Goal: Task Accomplishment & Management: Manage account settings

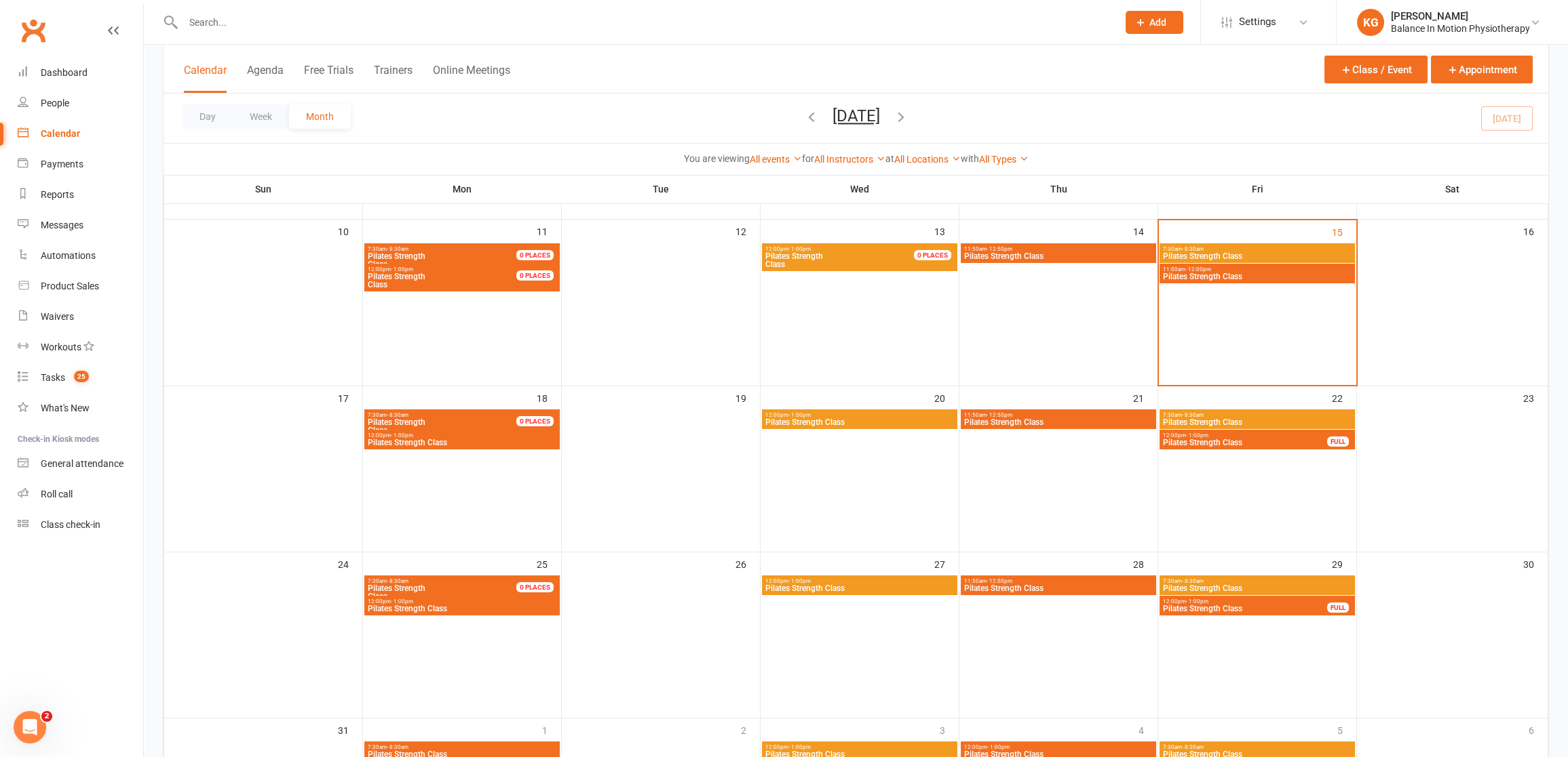
click at [1214, 253] on span "Pilates Strength Class" at bounding box center [1257, 256] width 190 height 8
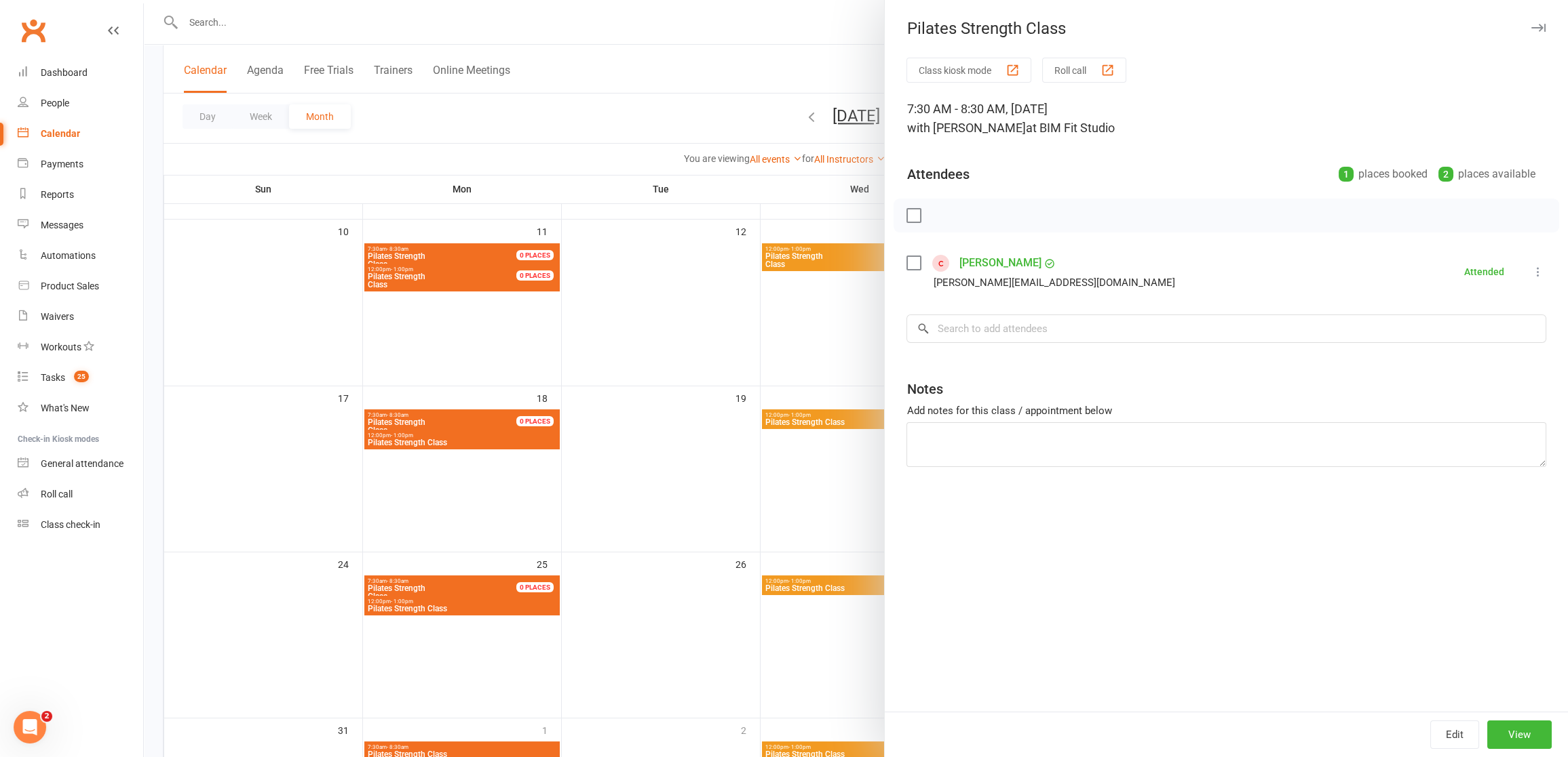
click at [648, 344] on div at bounding box center [856, 378] width 1424 height 757
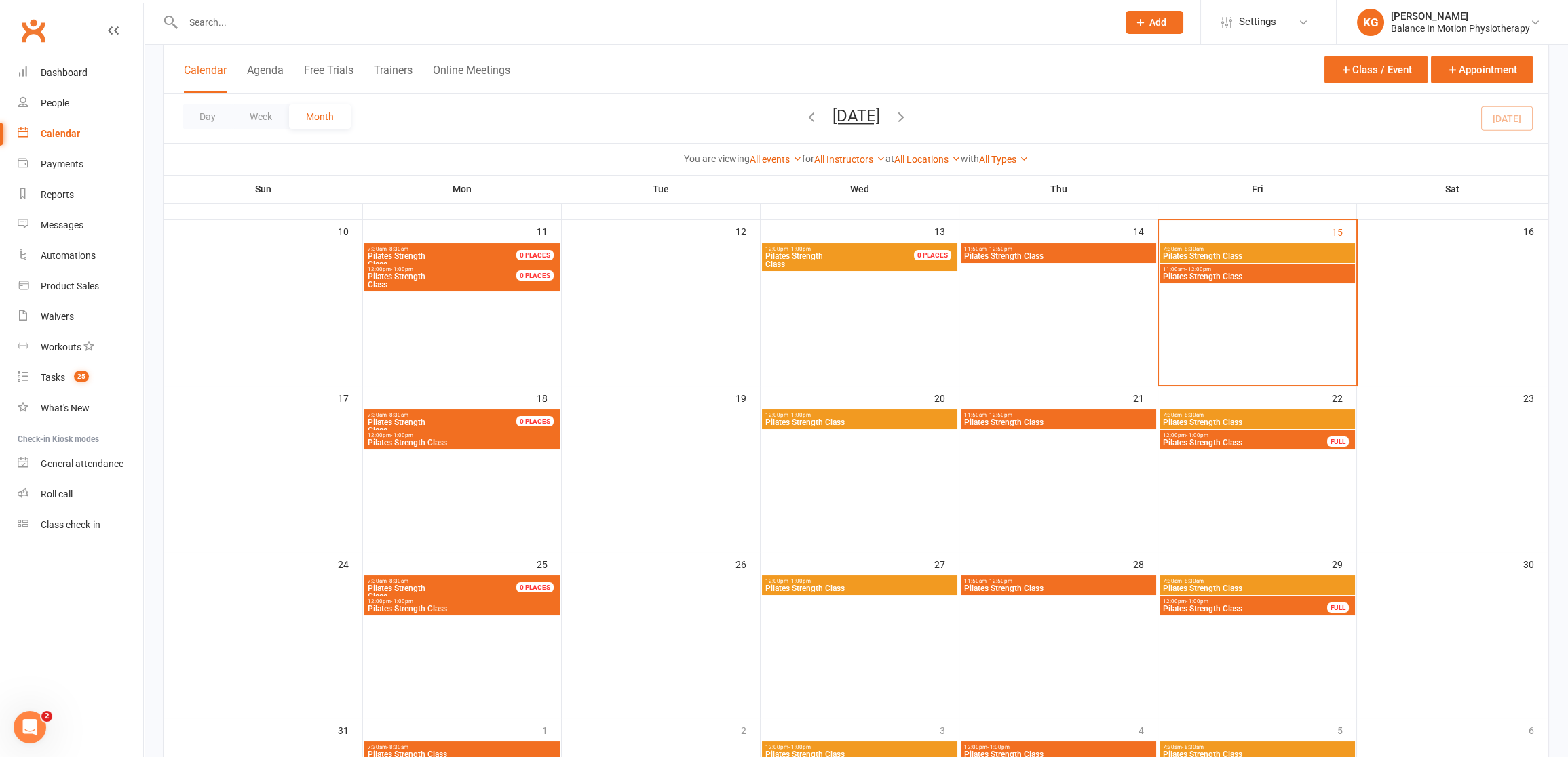
click at [1227, 275] on span "Pilates Strength Class" at bounding box center [1257, 276] width 190 height 8
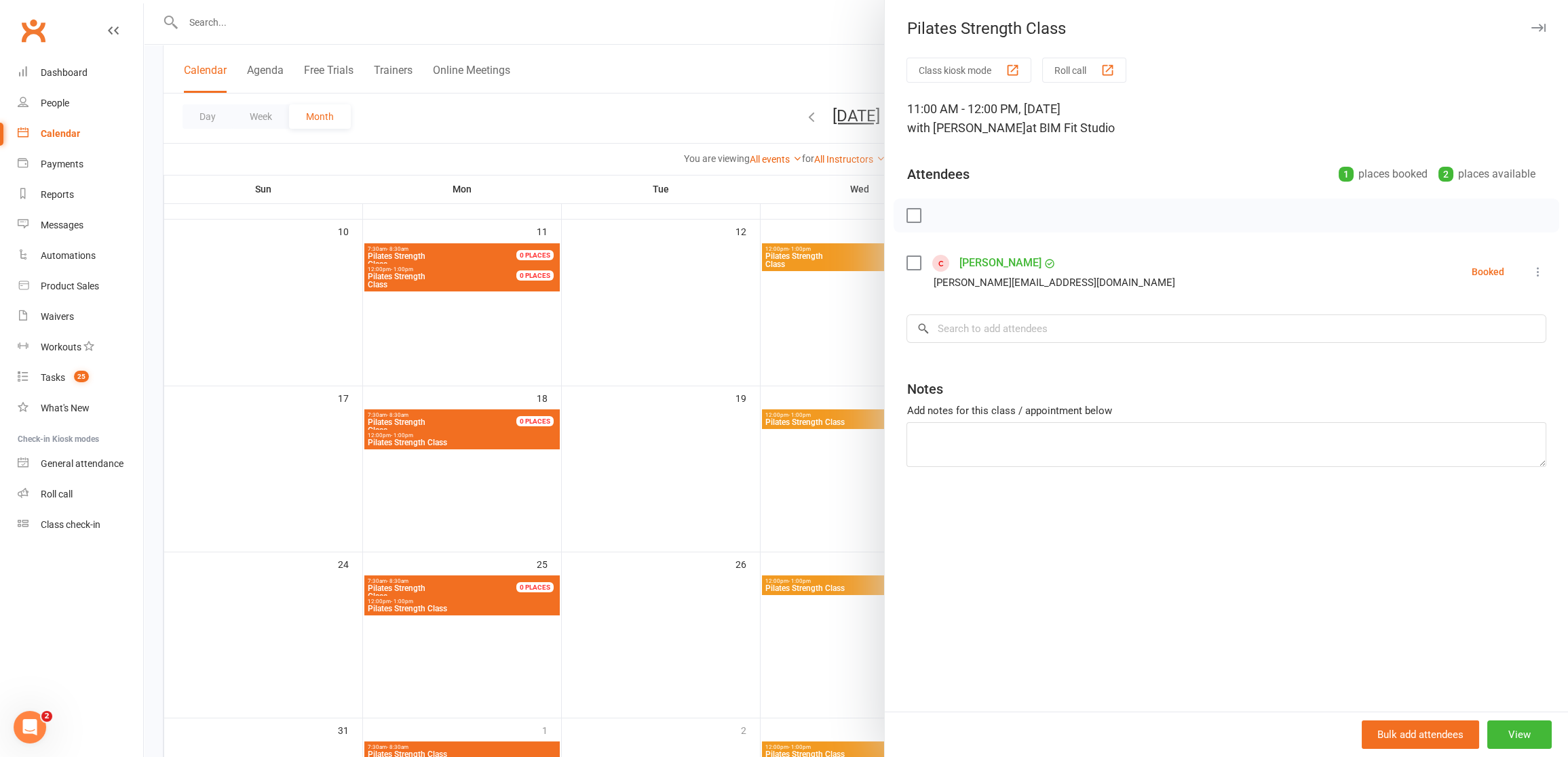
click at [1531, 270] on icon at bounding box center [1538, 271] width 14 height 14
click at [1217, 155] on div "Attendees 1 places booked 2 places available" at bounding box center [1225, 171] width 639 height 33
click at [1531, 274] on icon at bounding box center [1538, 271] width 14 height 14
click at [1453, 334] on link "Remove" at bounding box center [1473, 326] width 146 height 27
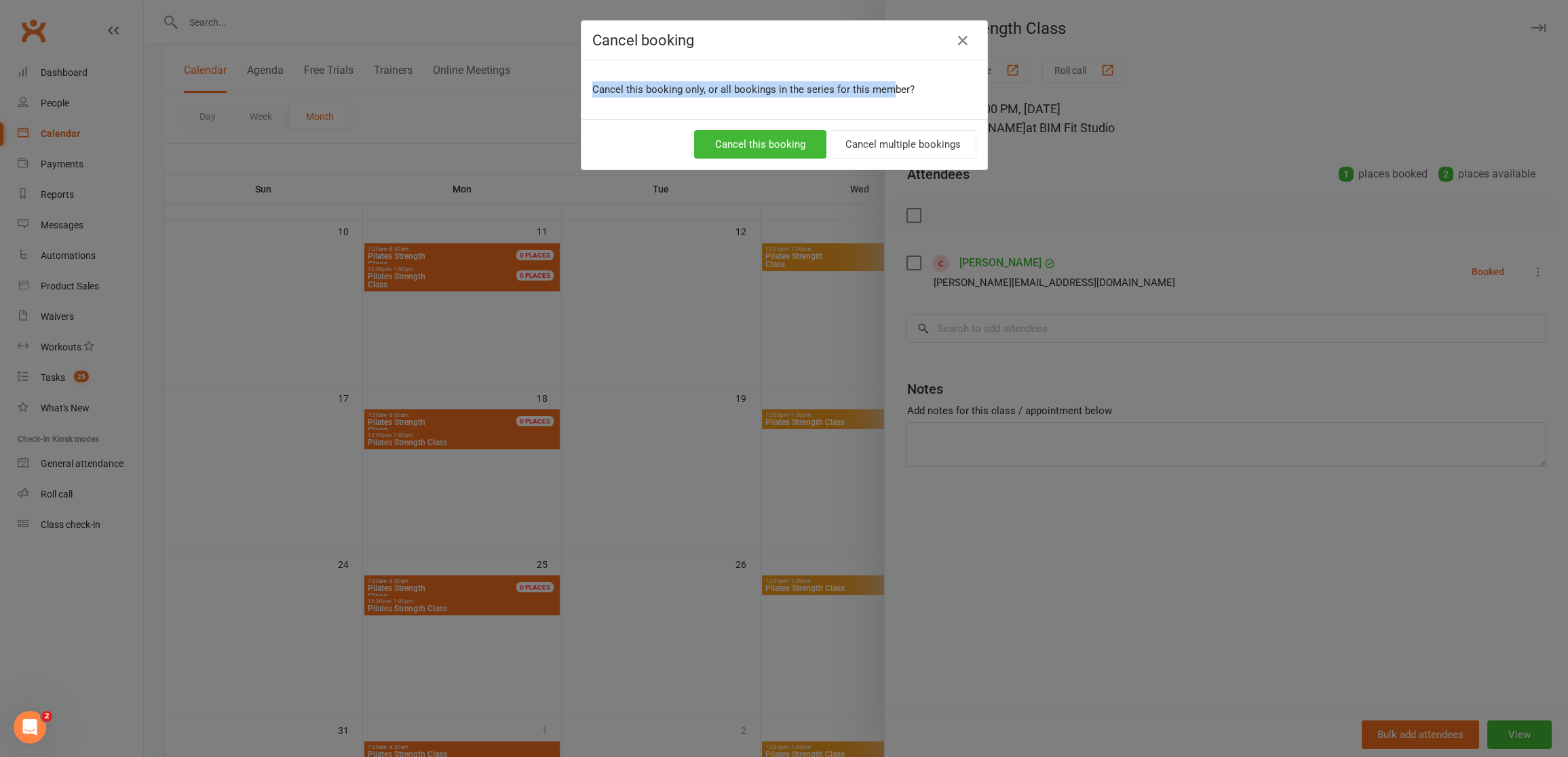
drag, startPoint x: 700, startPoint y: 66, endPoint x: 878, endPoint y: 102, distance: 181.6
click at [886, 84] on div "Cancel this booking only, or all bookings in the series for this member?" at bounding box center [784, 90] width 406 height 59
click at [784, 140] on button "Cancel this booking" at bounding box center [760, 144] width 132 height 28
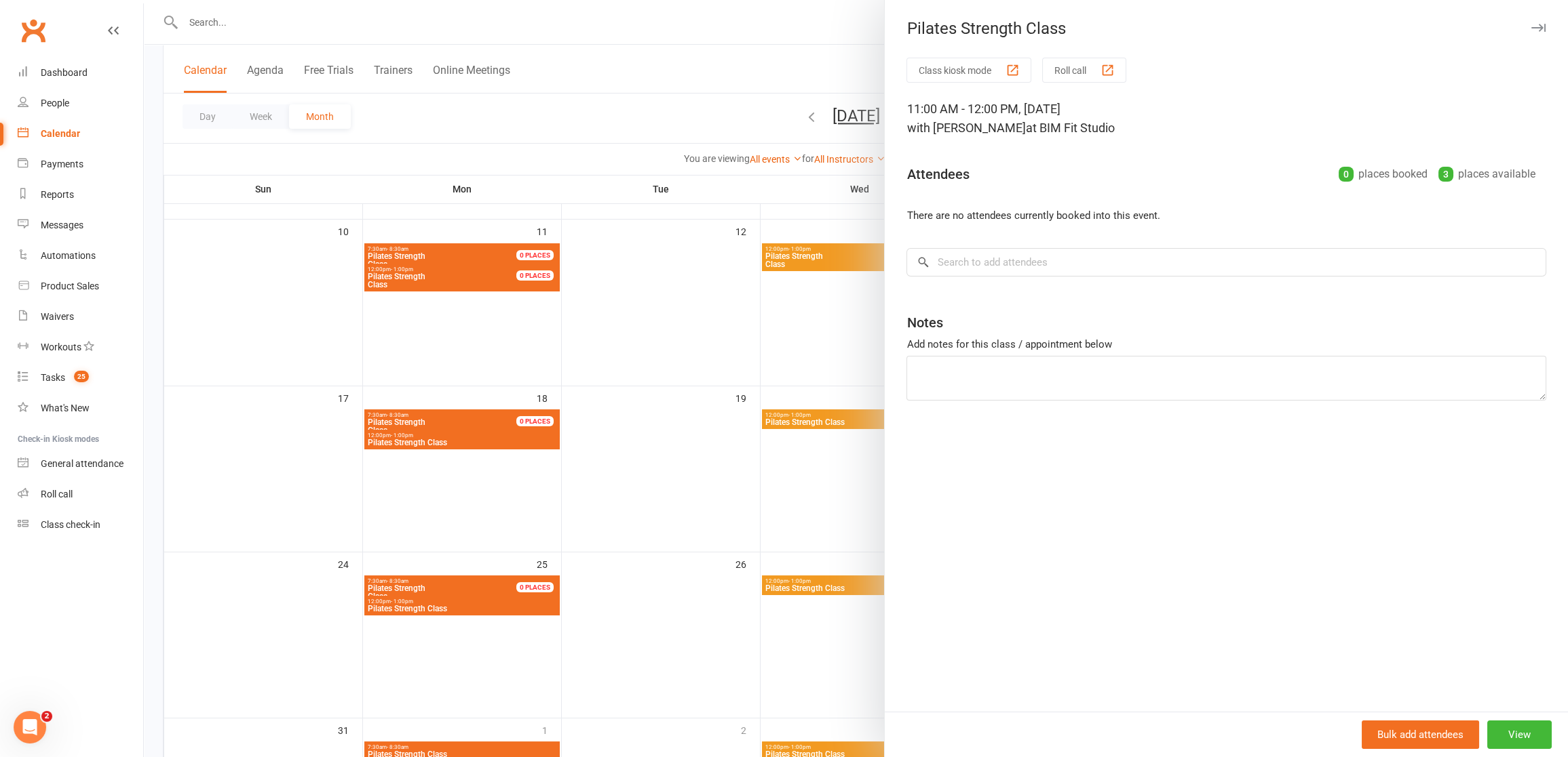
click at [705, 130] on div at bounding box center [856, 378] width 1424 height 757
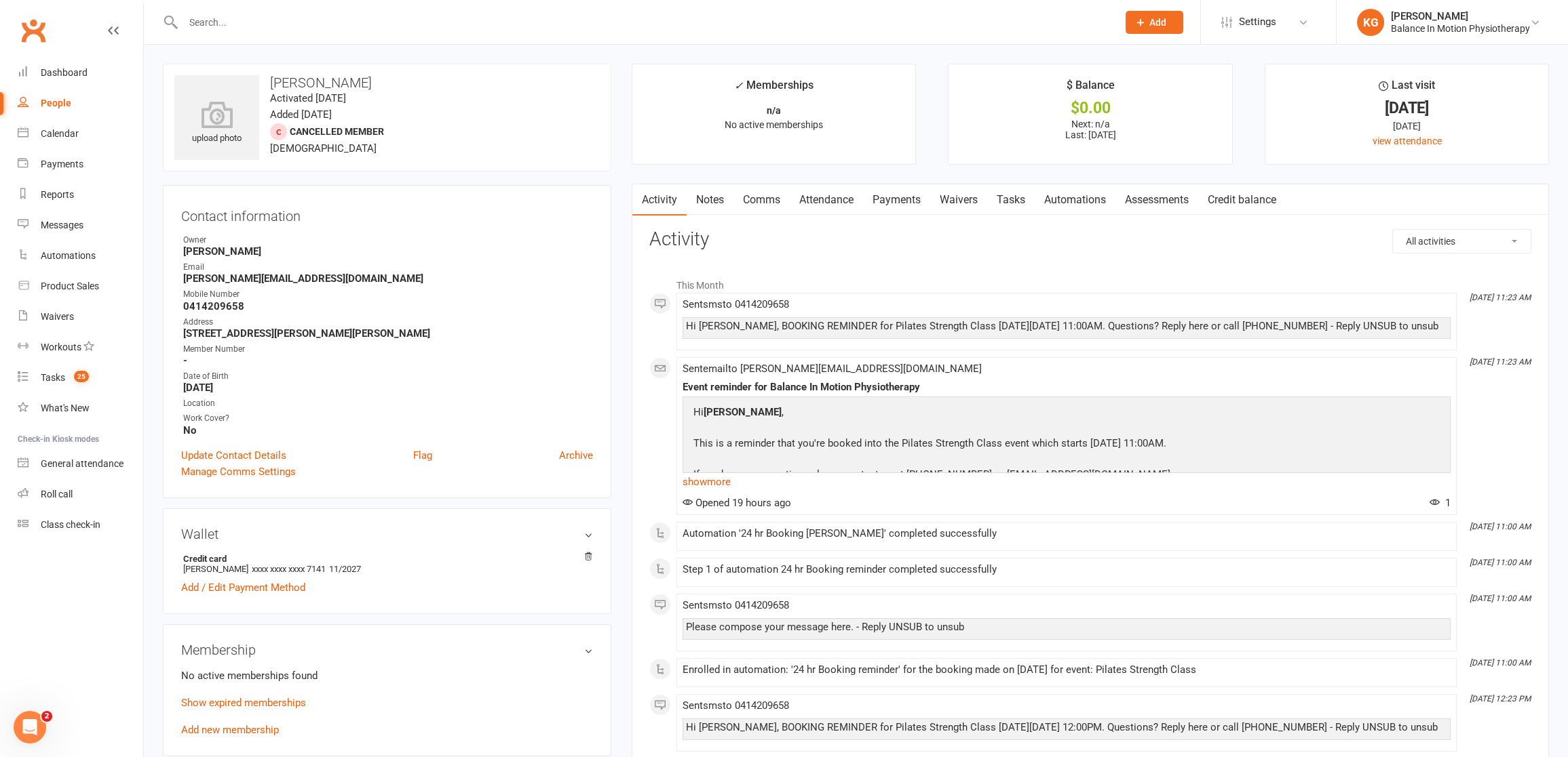
click at [711, 202] on link "Notes" at bounding box center [710, 200] width 47 height 31
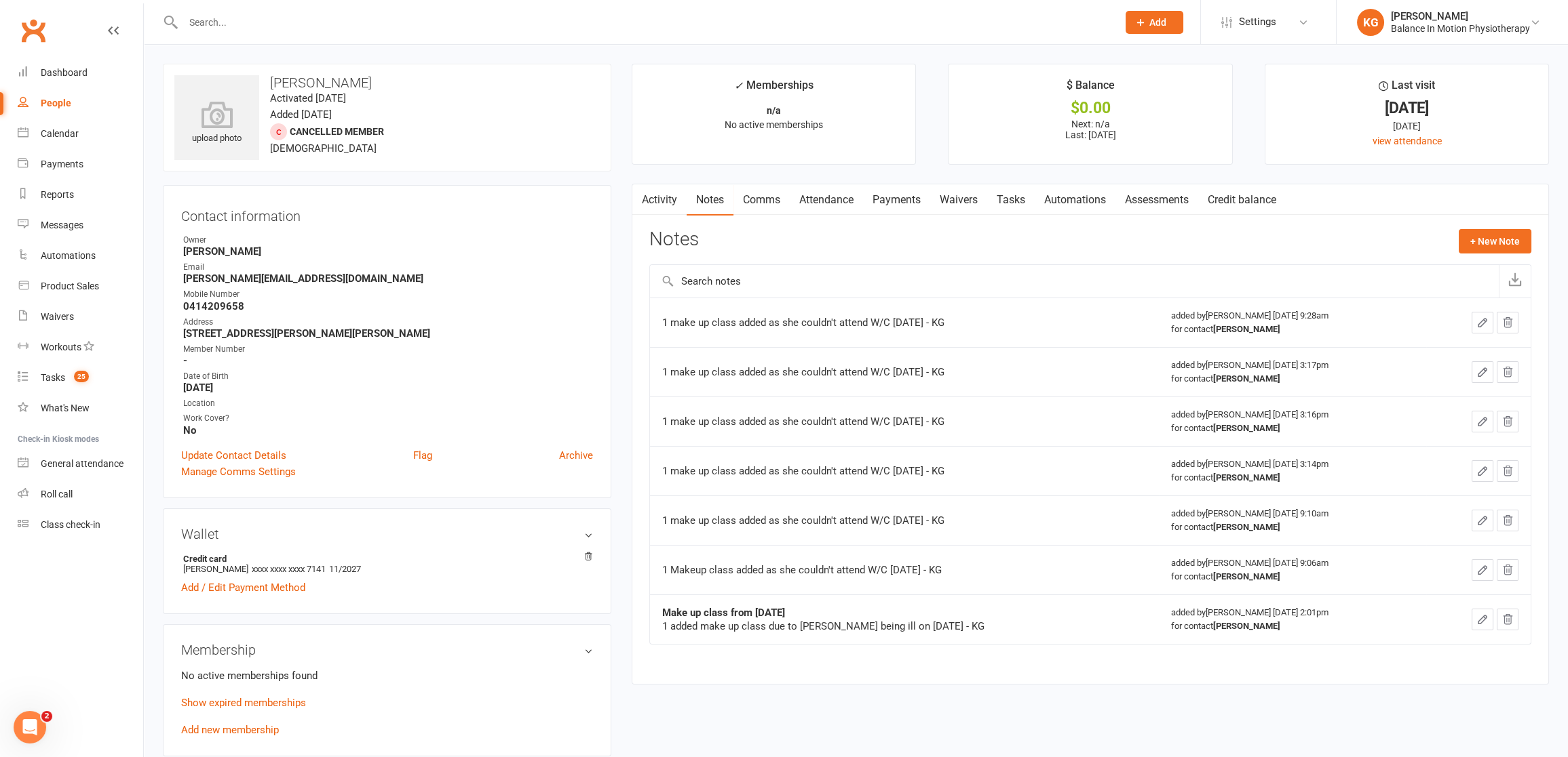
click at [693, 207] on link "Notes" at bounding box center [710, 200] width 47 height 31
click at [659, 202] on link "Activity" at bounding box center [660, 200] width 55 height 31
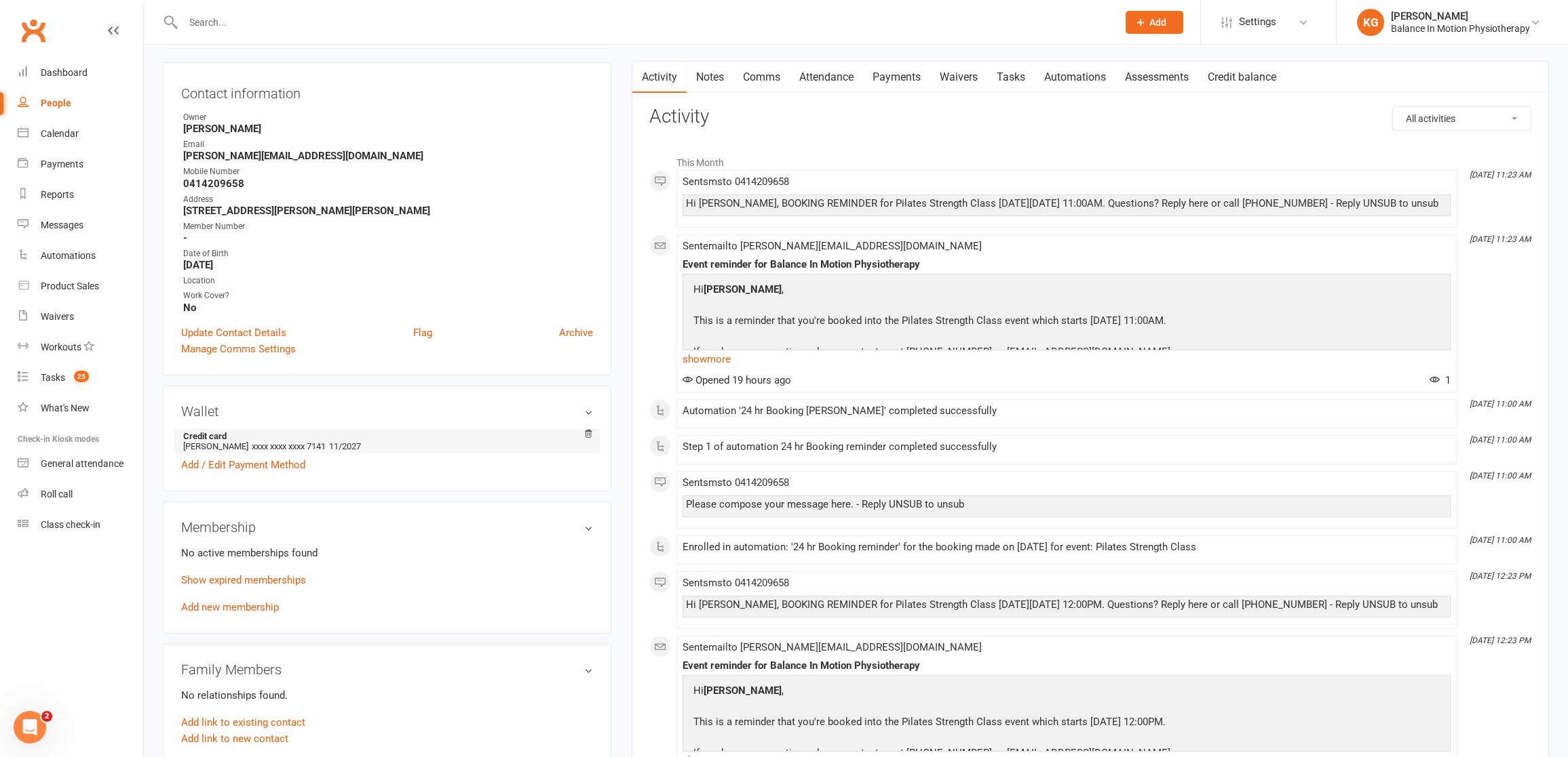
scroll to position [126, 0]
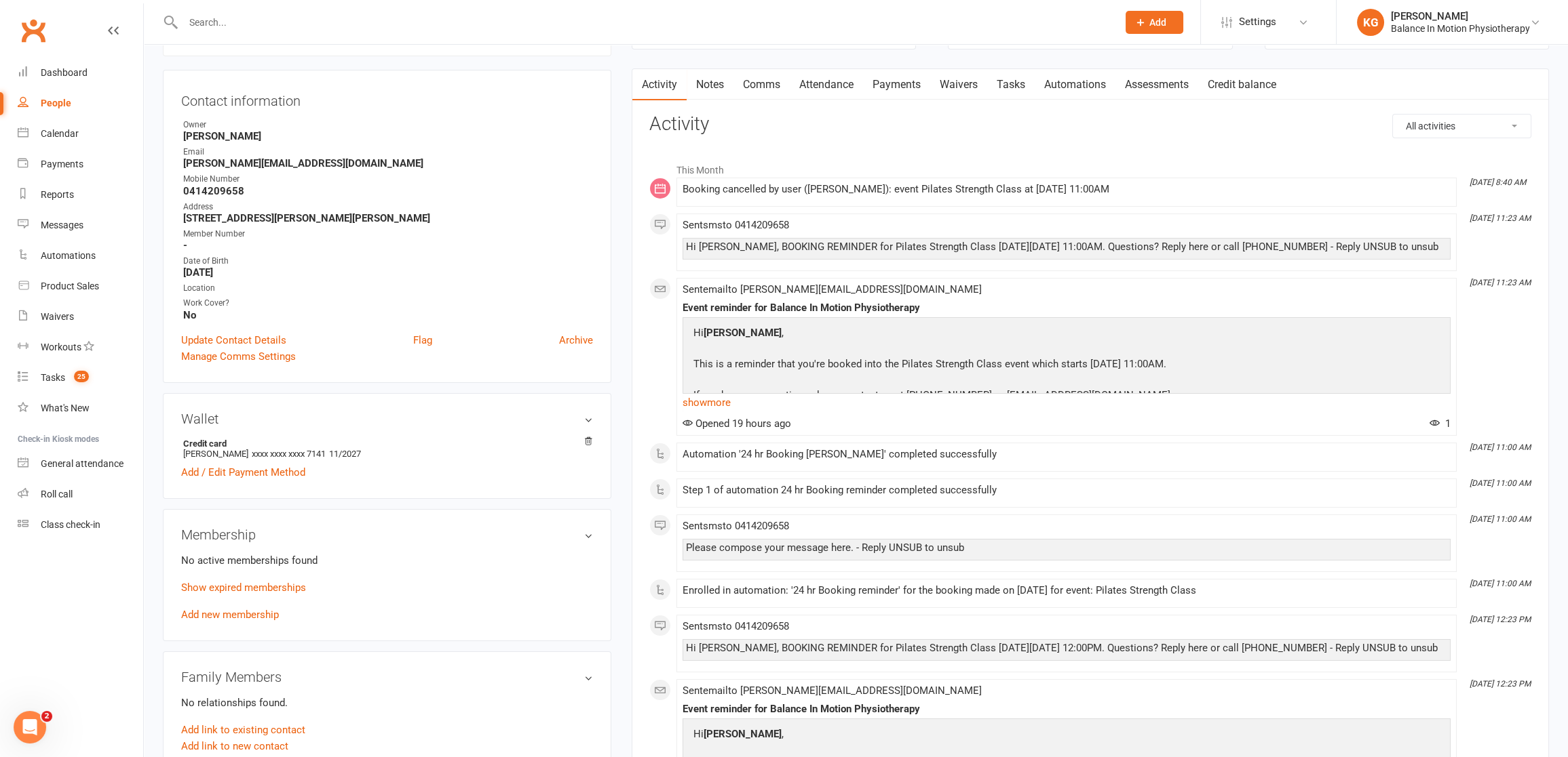
scroll to position [158, 0]
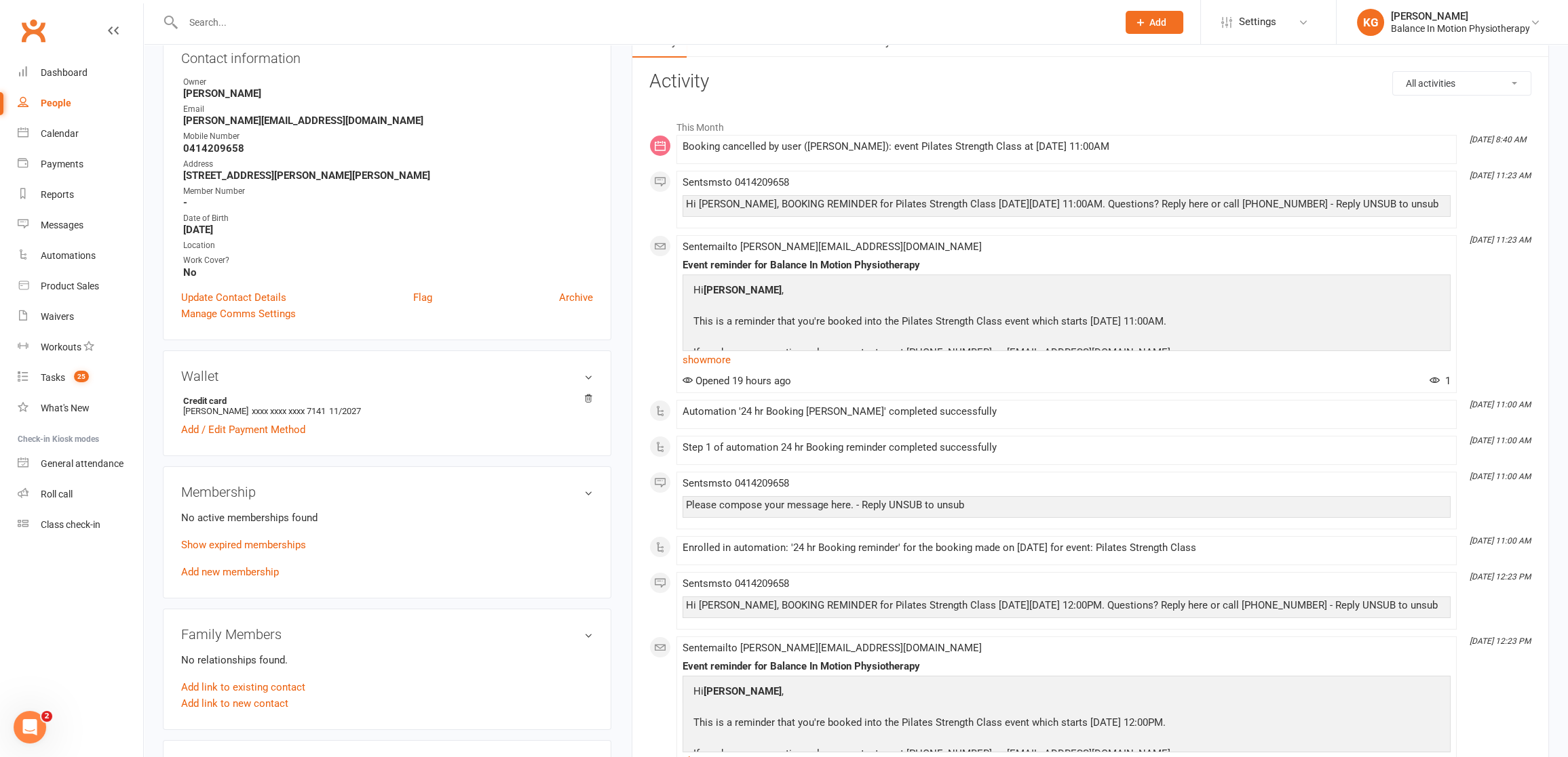
click at [578, 487] on h3 "Membership" at bounding box center [386, 491] width 412 height 15
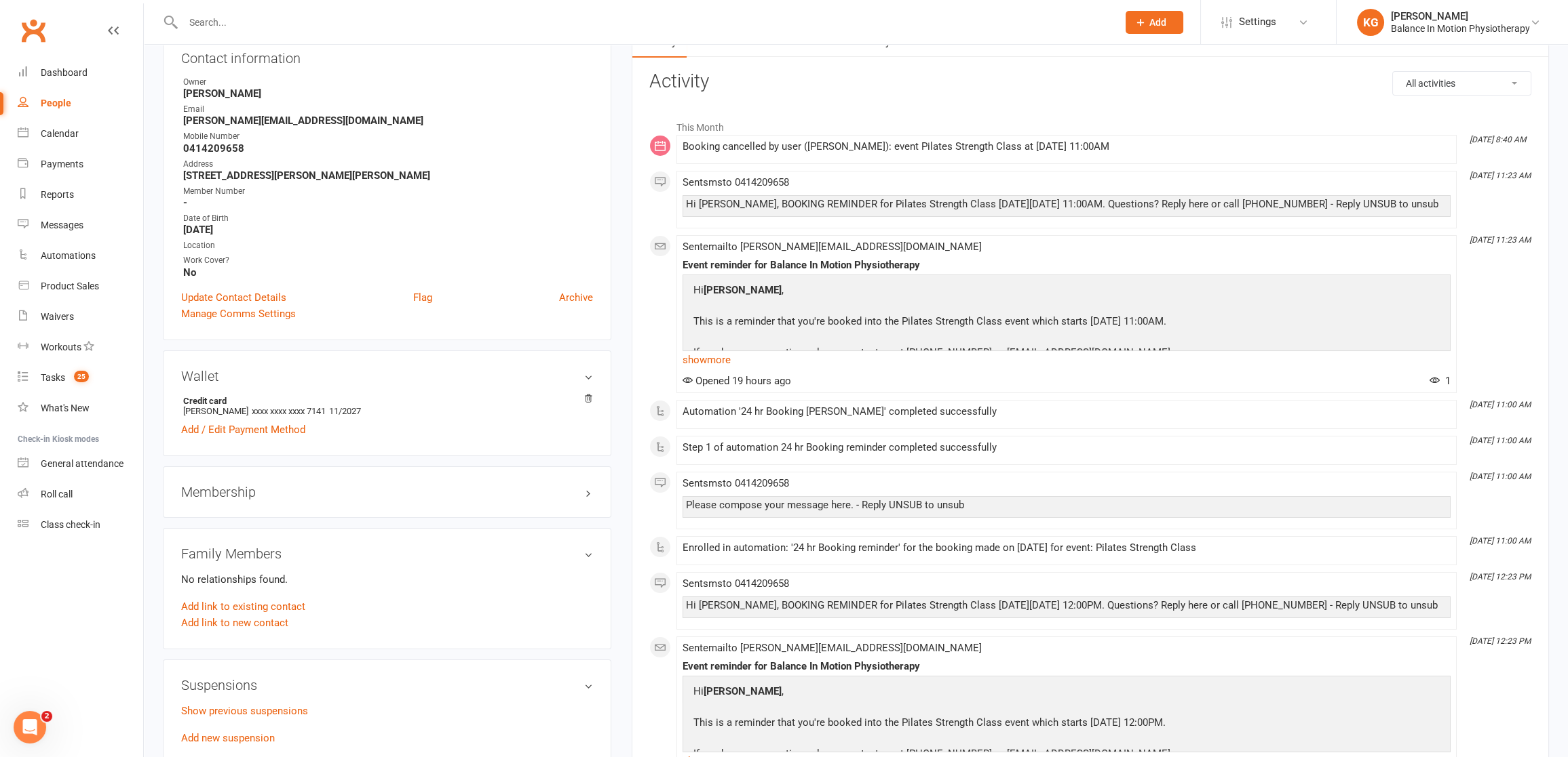
click at [585, 485] on h3 "Membership" at bounding box center [386, 491] width 412 height 15
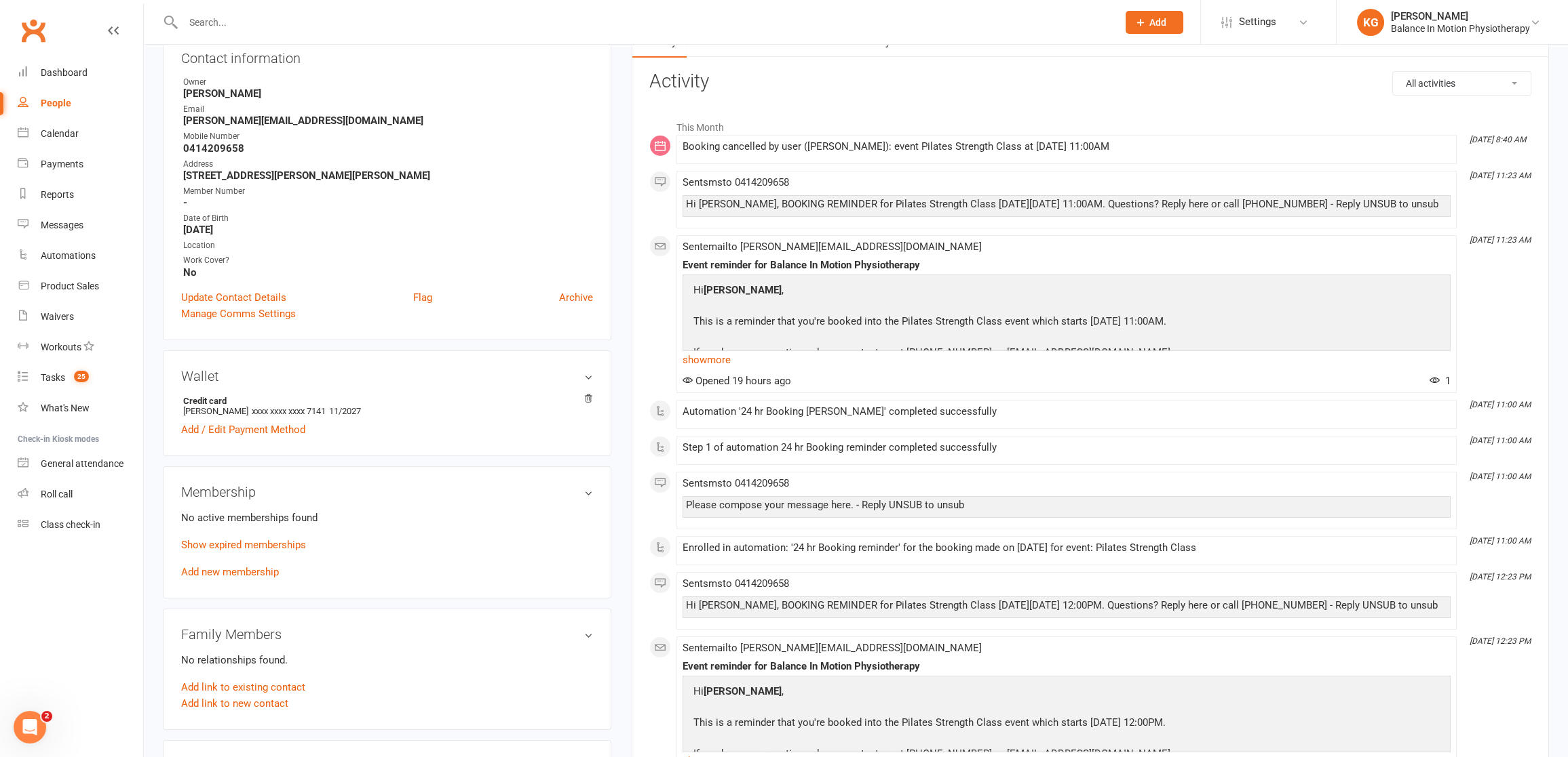
click at [587, 491] on h3 "Membership" at bounding box center [386, 491] width 412 height 15
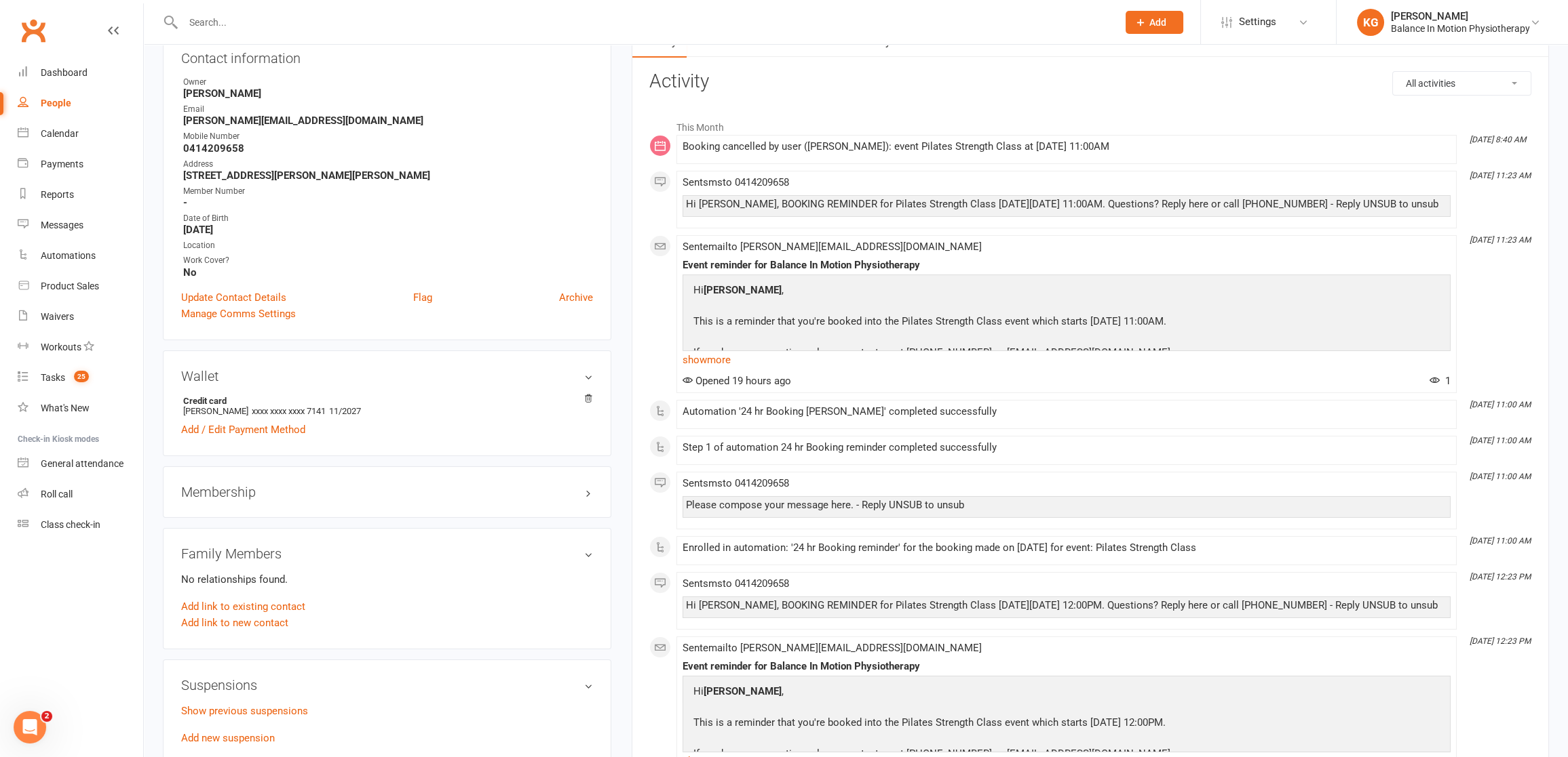
click at [578, 493] on h3 "Membership" at bounding box center [386, 491] width 412 height 15
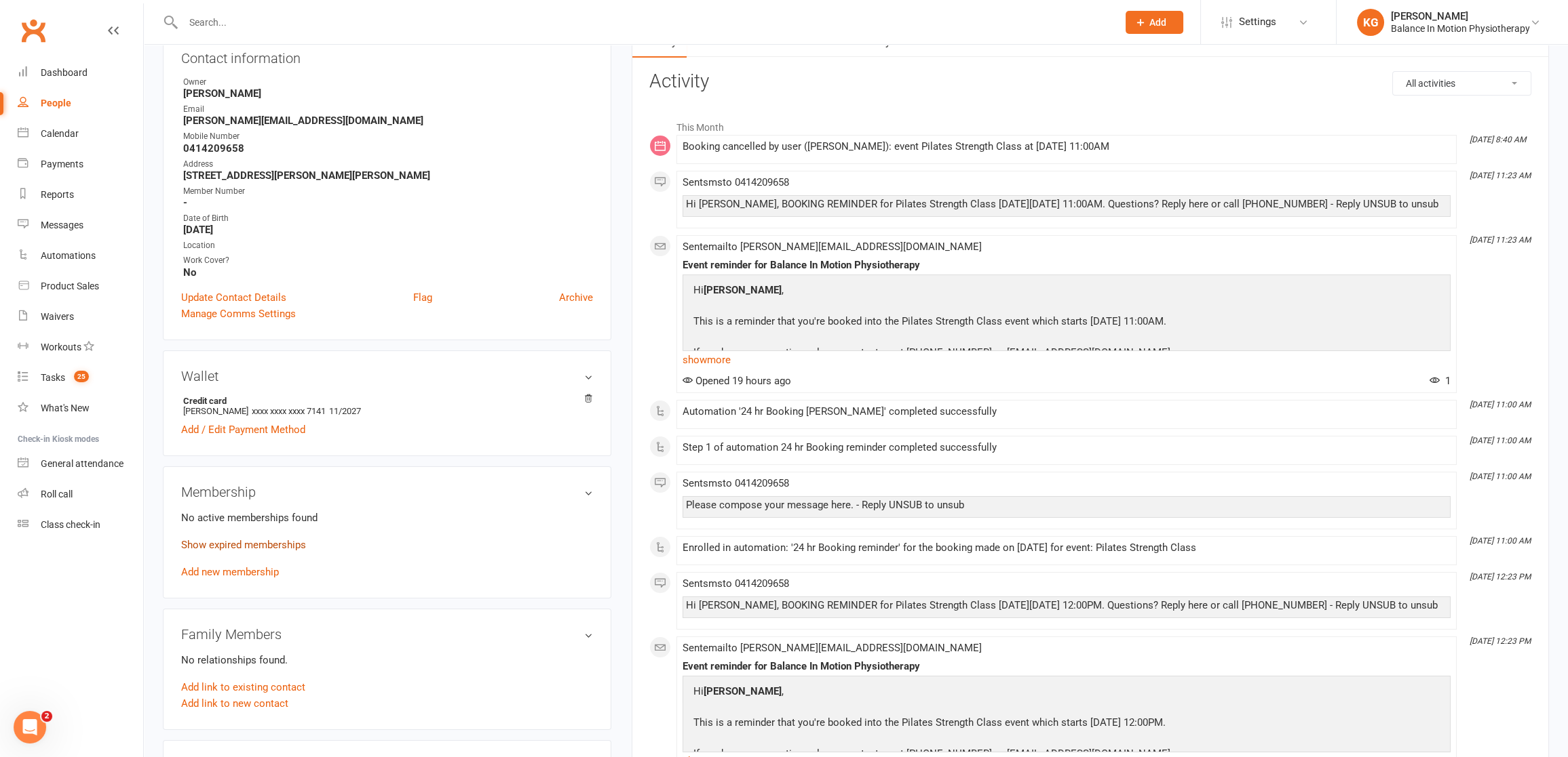
click at [247, 539] on link "Show expired memberships" at bounding box center [243, 545] width 125 height 13
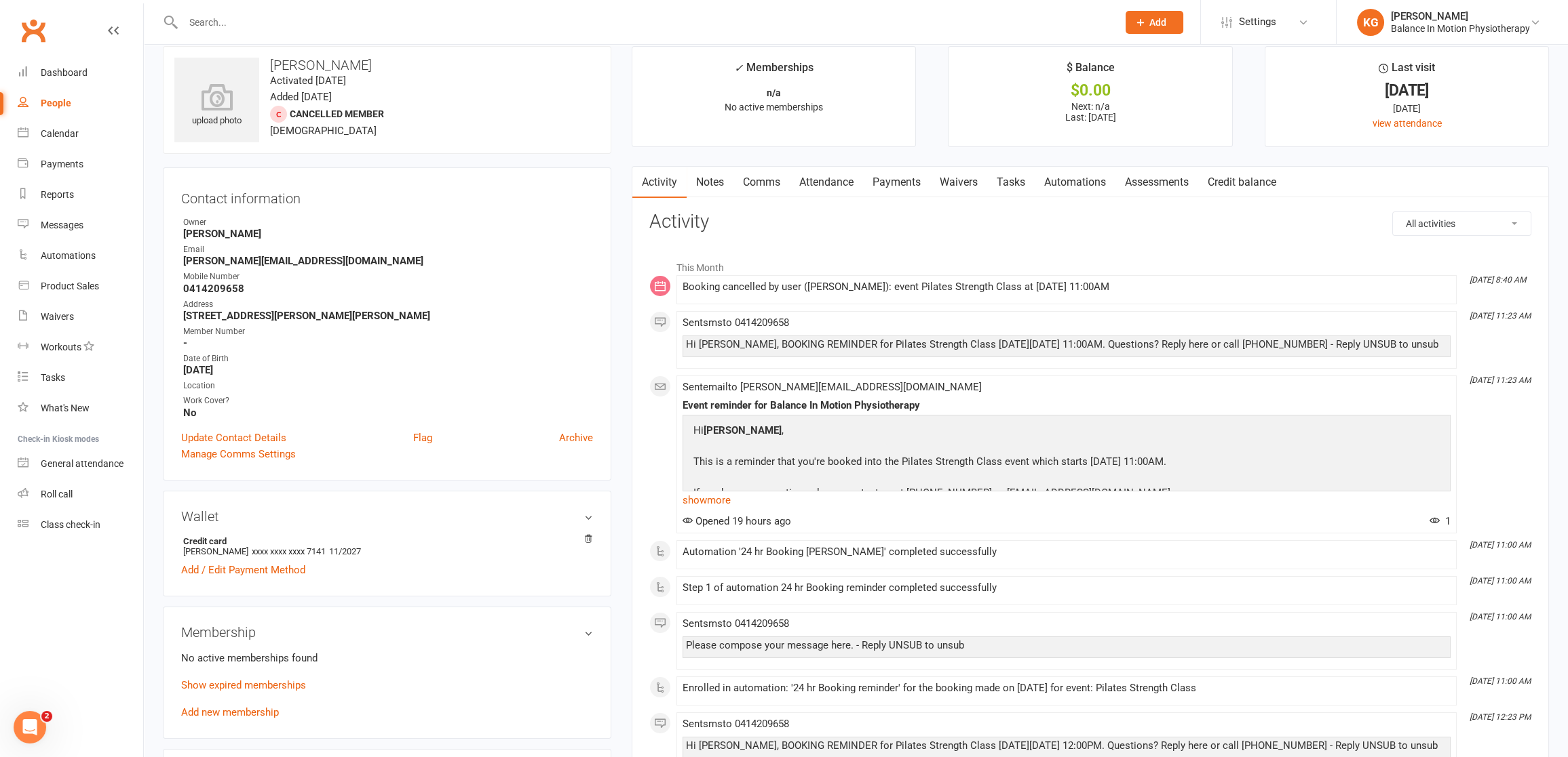
scroll to position [236, 0]
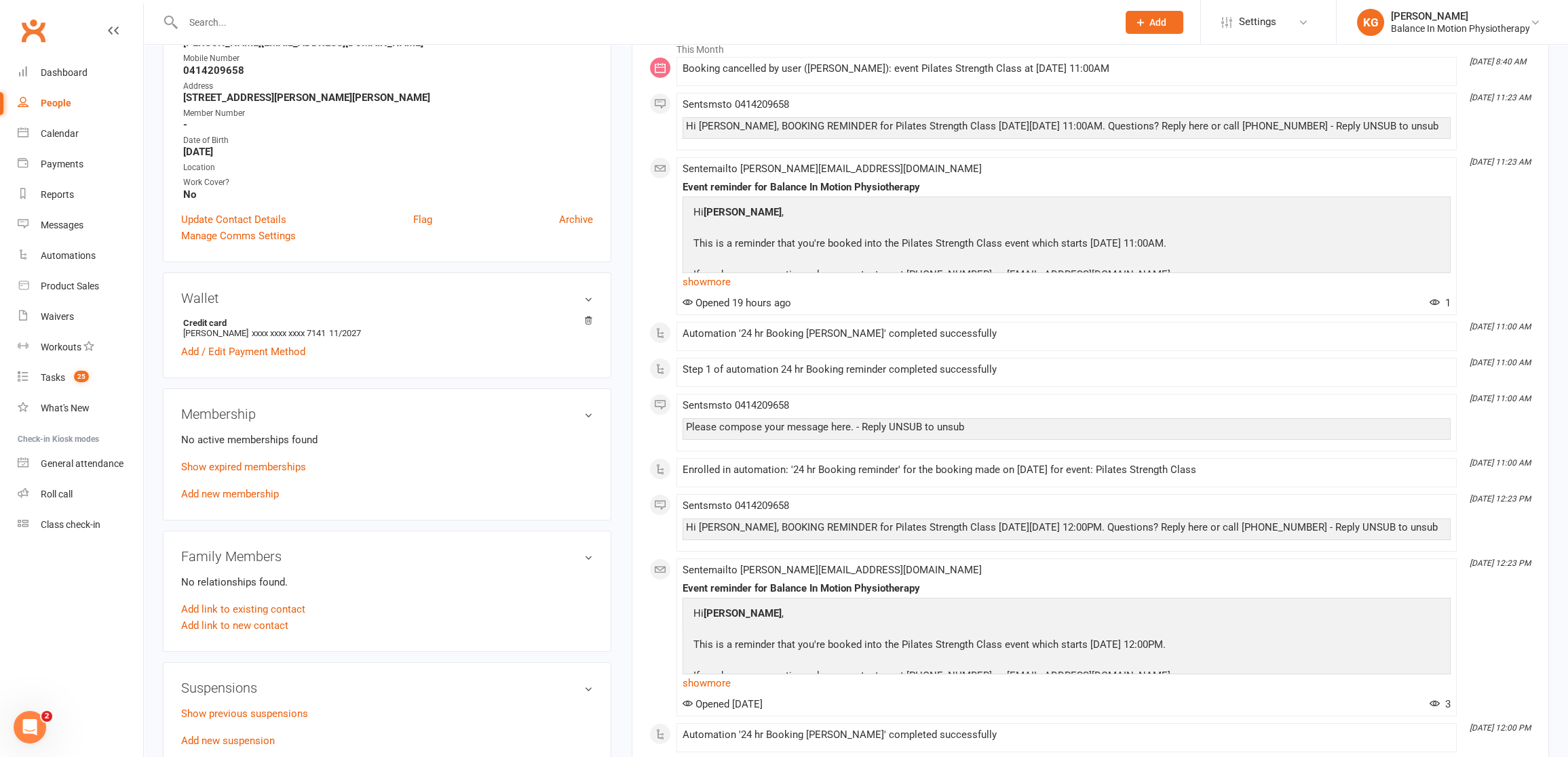
click at [586, 413] on h3 "Membership" at bounding box center [386, 414] width 412 height 15
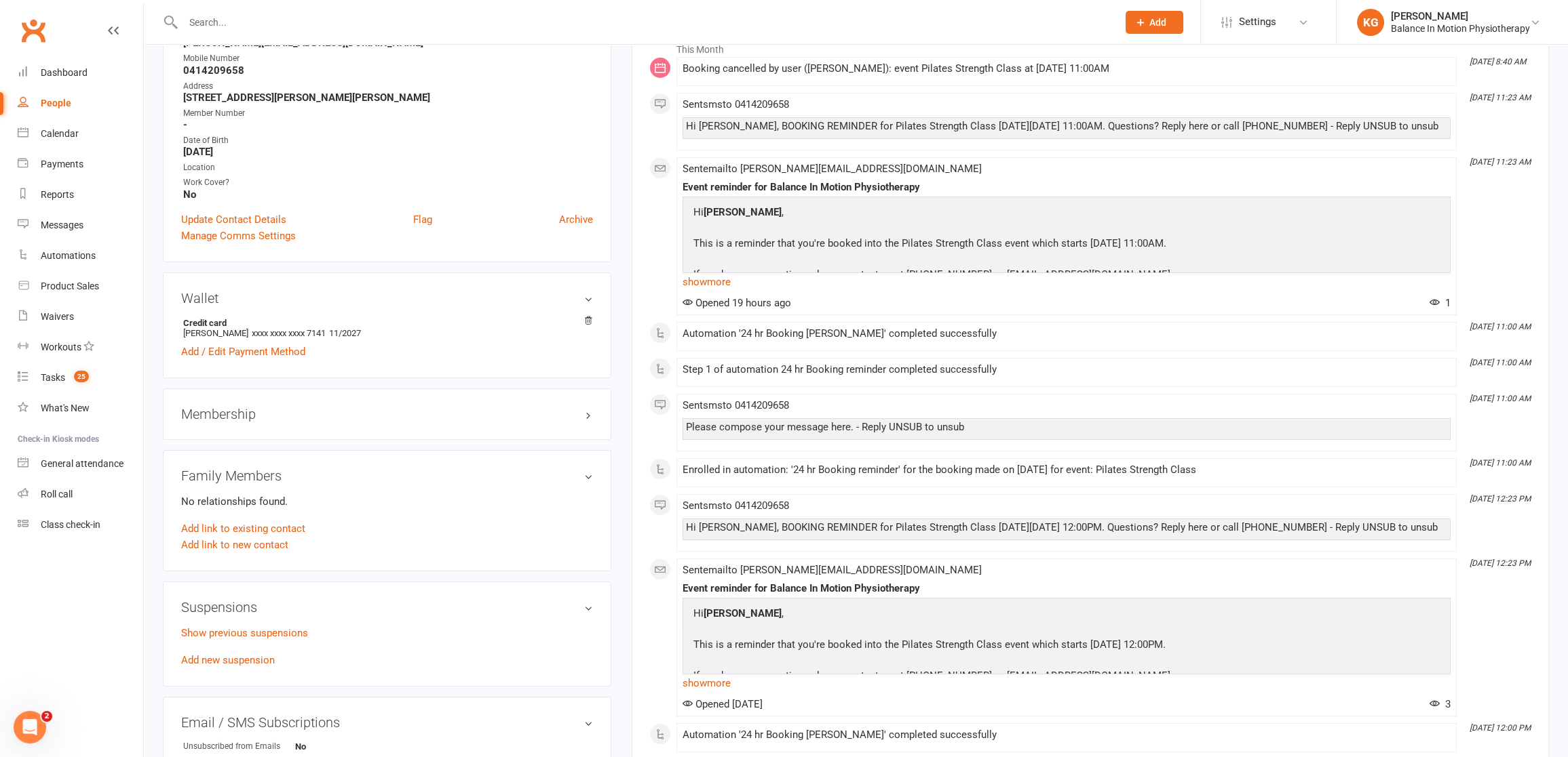
click at [578, 415] on h3 "Membership" at bounding box center [386, 414] width 412 height 15
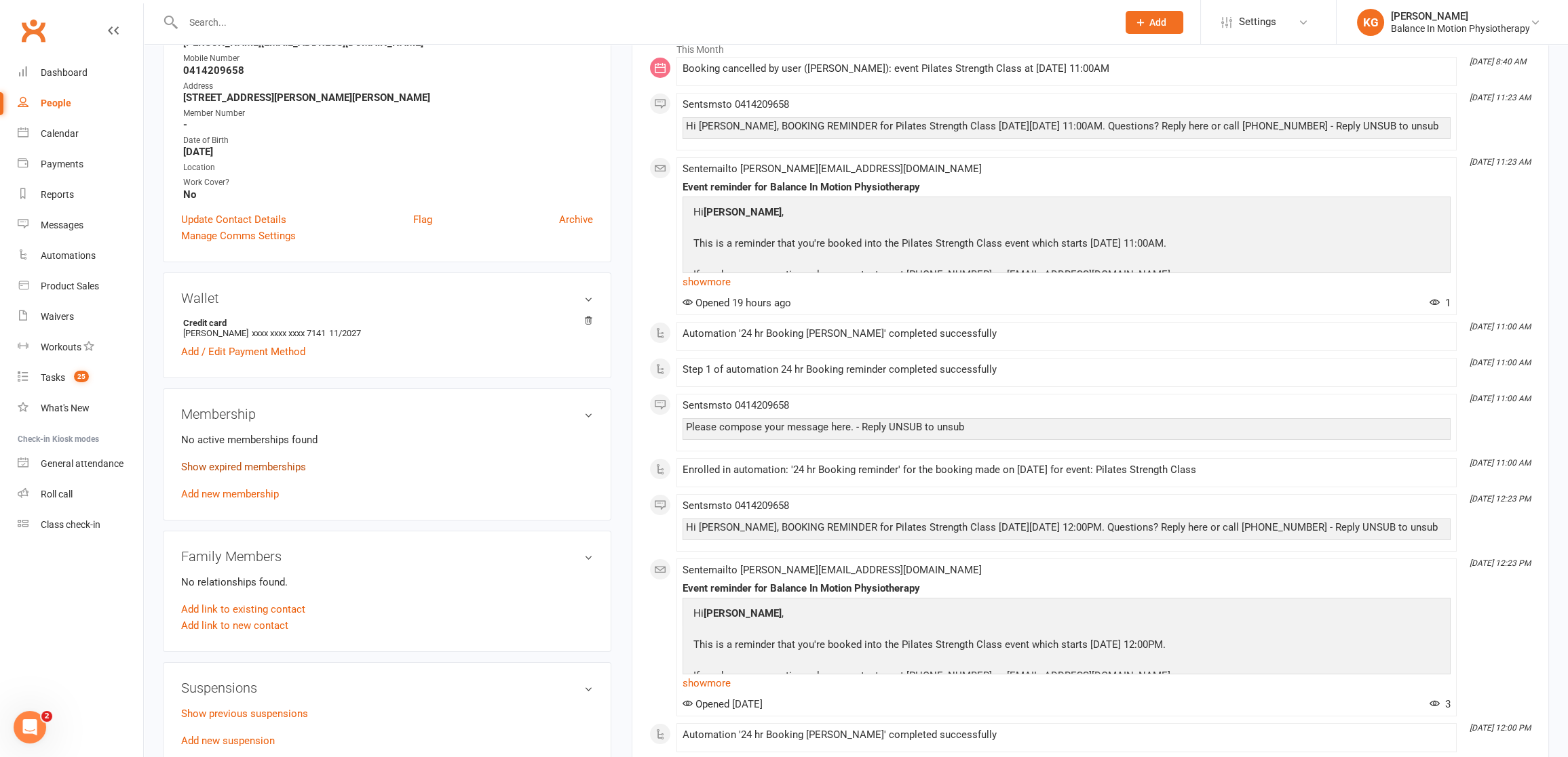
click at [285, 466] on link "Show expired memberships" at bounding box center [243, 467] width 125 height 13
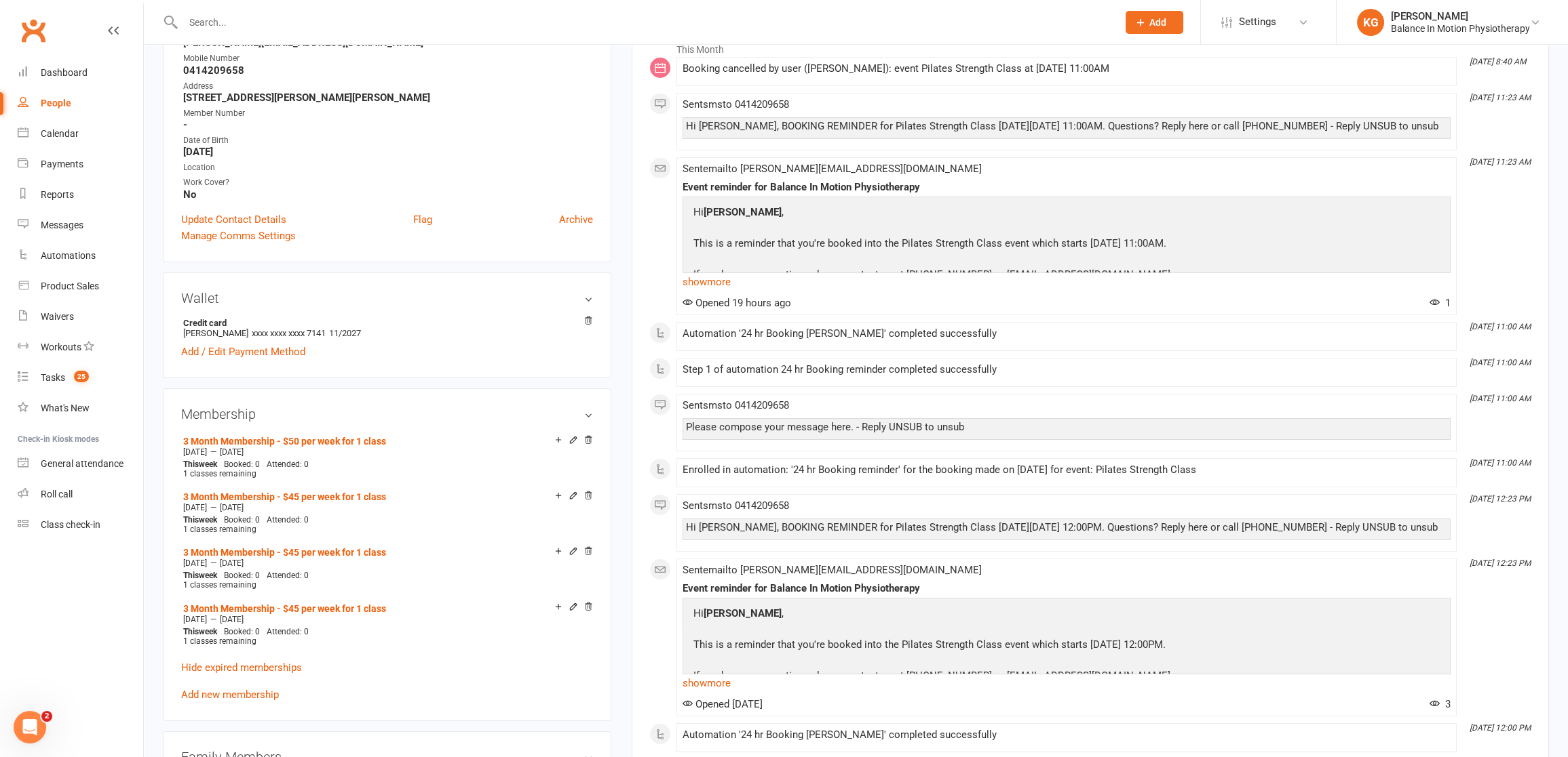
scroll to position [0, 0]
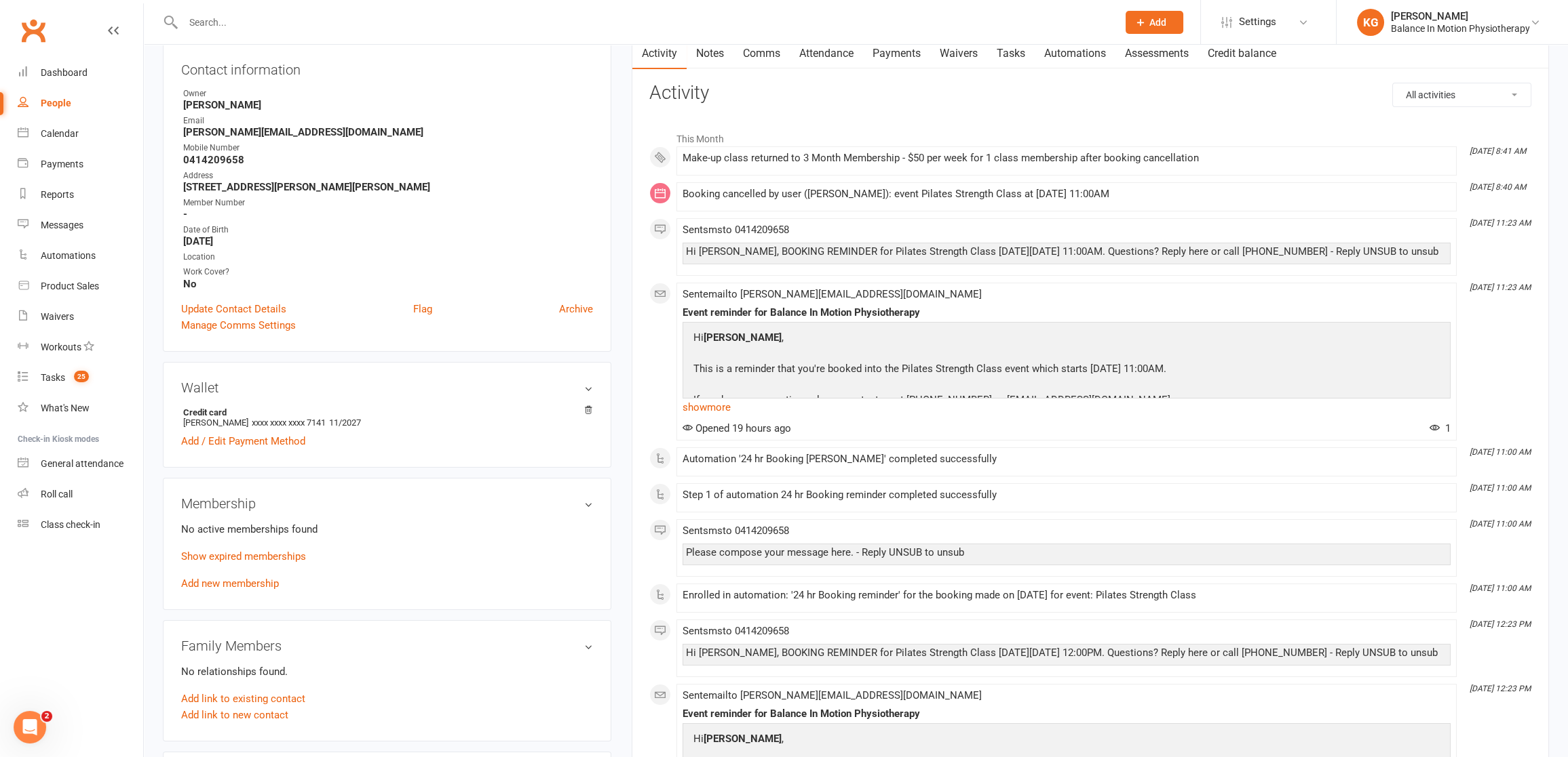
scroll to position [150, 0]
click at [592, 499] on h3 "Membership" at bounding box center [386, 500] width 412 height 15
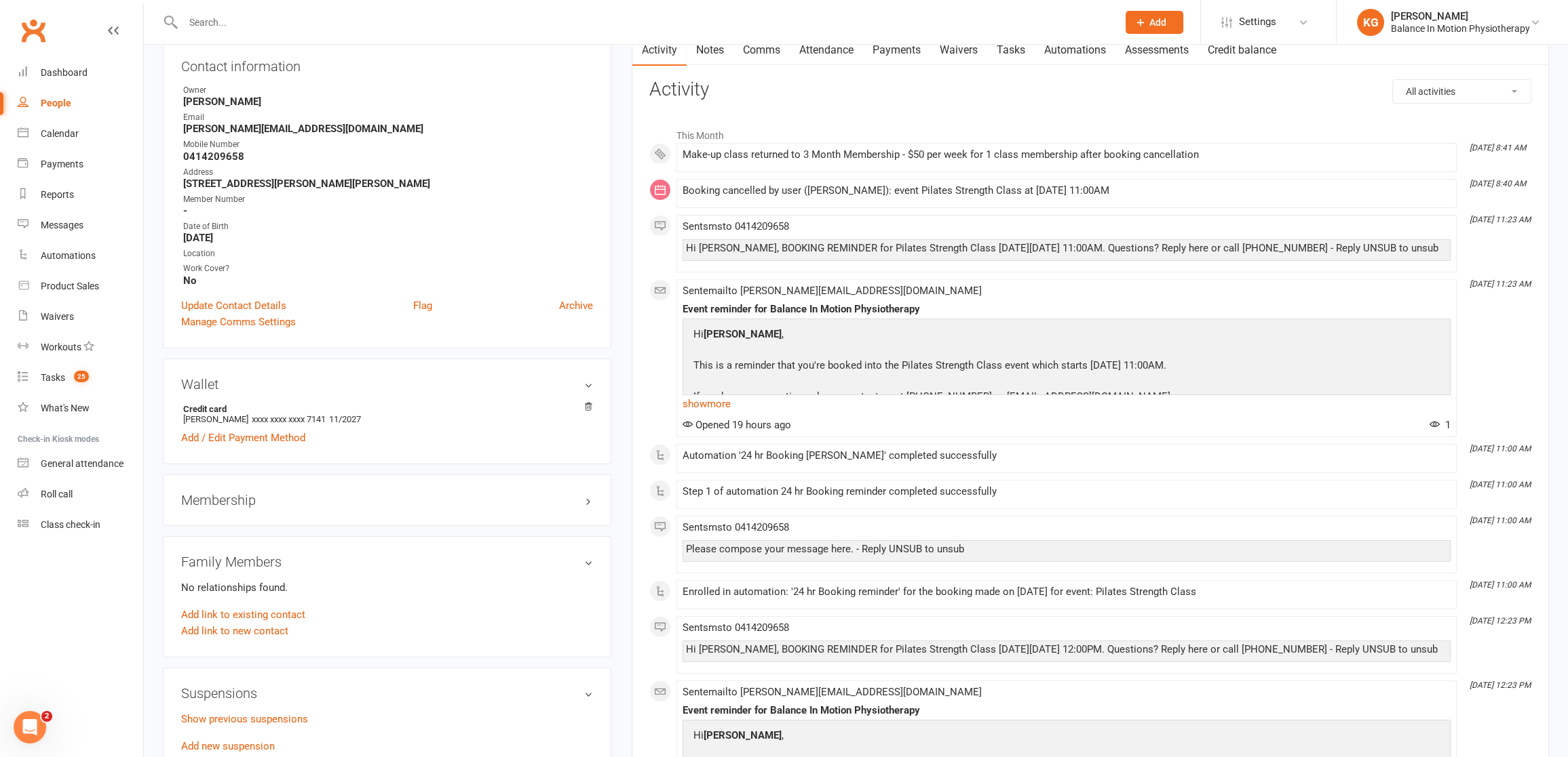
click at [591, 493] on h3 "Membership" at bounding box center [386, 500] width 412 height 15
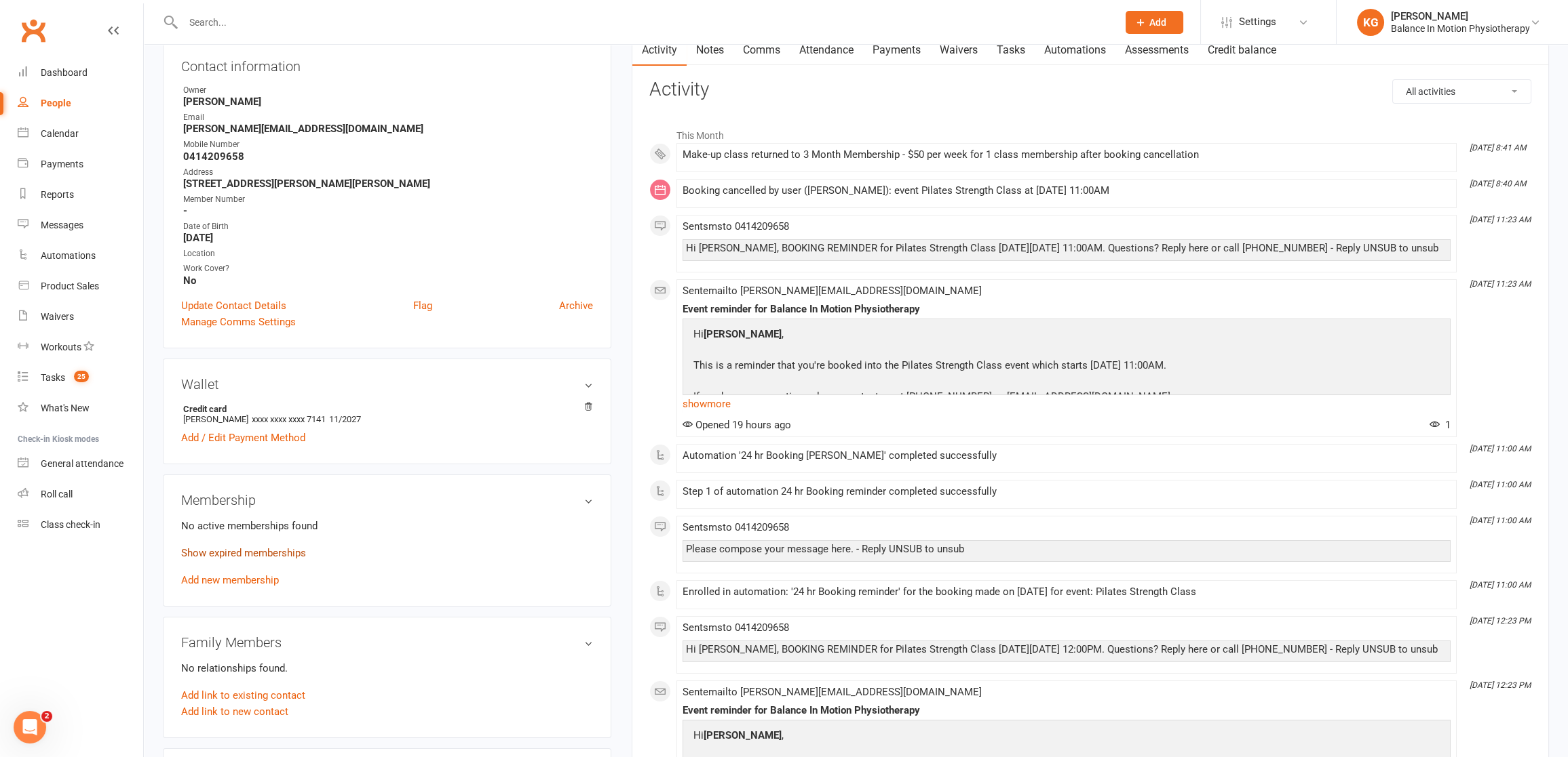
click at [261, 547] on link "Show expired memberships" at bounding box center [243, 553] width 125 height 13
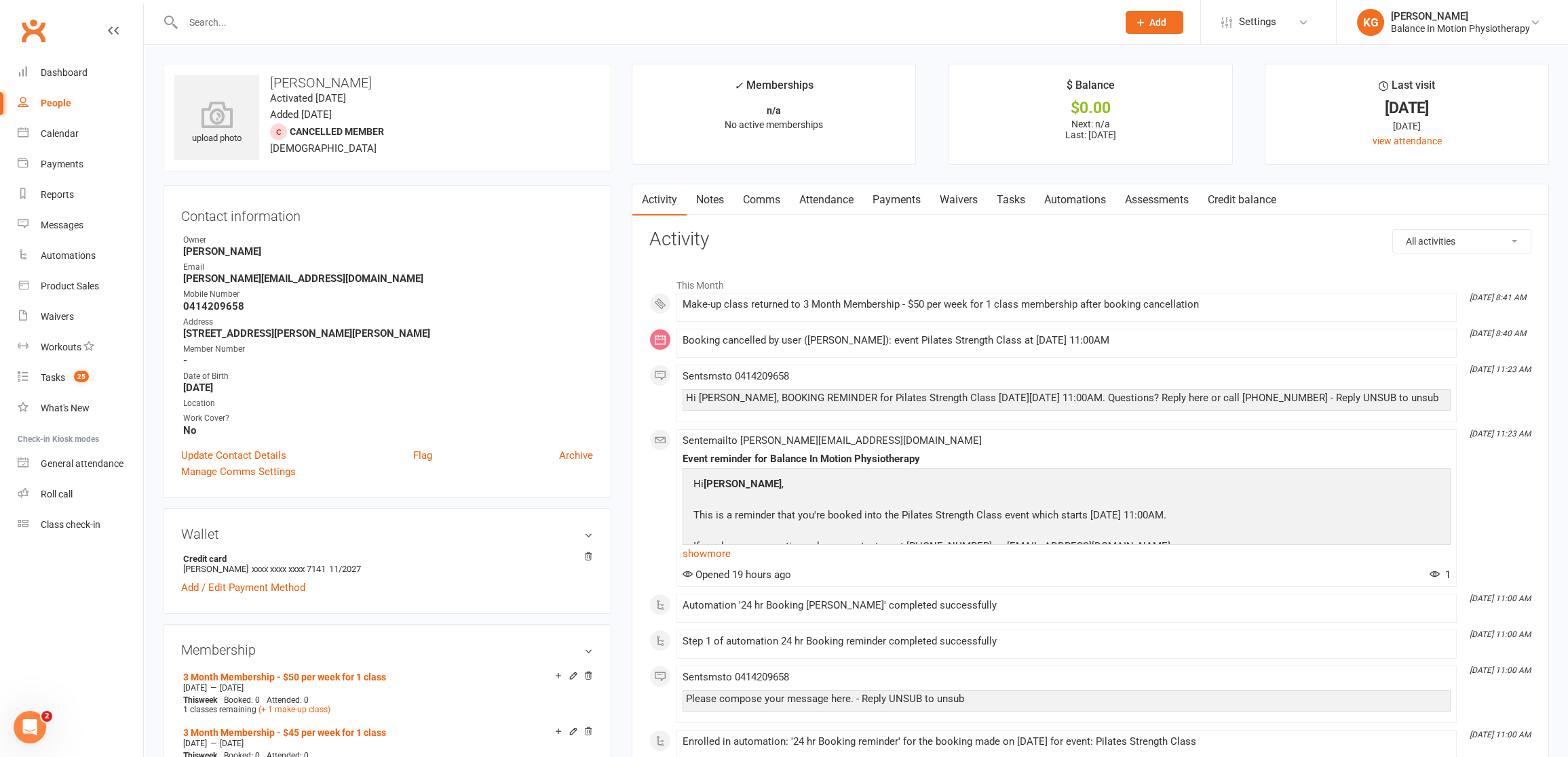
scroll to position [0, 0]
drag, startPoint x: 776, startPoint y: 305, endPoint x: 920, endPoint y: 297, distance: 144.2
click at [920, 297] on li "[DATE] 8:41 AM Make-up class returned to 3 Month Membership - $50 per week for …" at bounding box center [1066, 307] width 780 height 29
